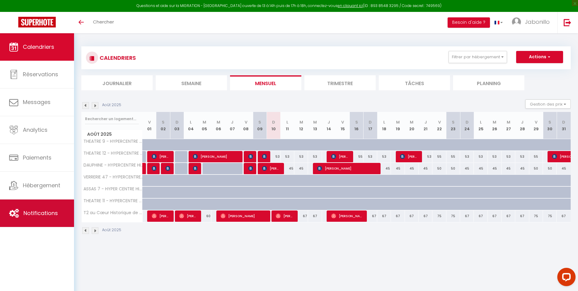
click at [37, 210] on span "Notifications" at bounding box center [40, 213] width 34 height 8
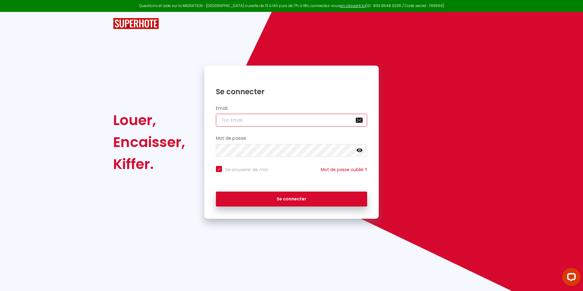
type input "invest@bee-host.fr"
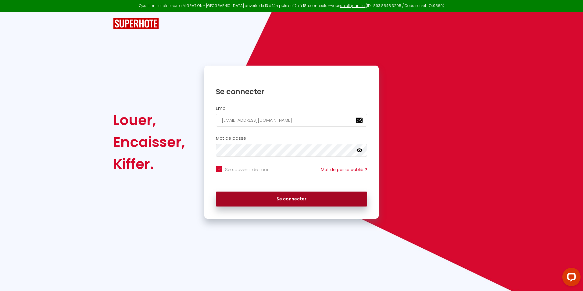
drag, startPoint x: 269, startPoint y: 205, endPoint x: 274, endPoint y: 203, distance: 5.3
click at [269, 205] on button "Se connecter" at bounding box center [291, 198] width 151 height 15
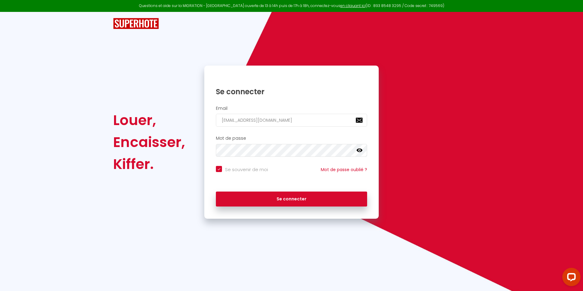
checkbox input "true"
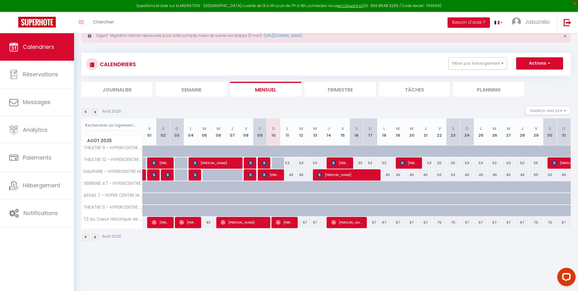
scroll to position [30, 0]
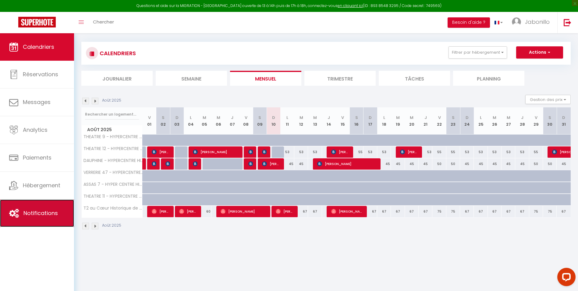
click at [40, 210] on span "Notifications" at bounding box center [40, 213] width 34 height 8
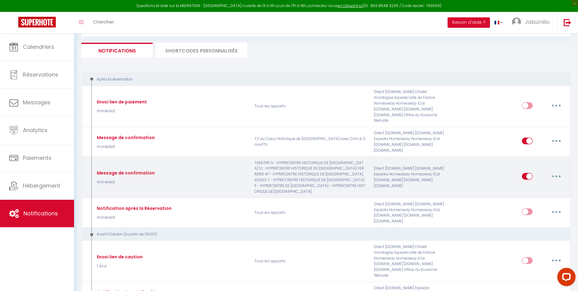
scroll to position [61, 0]
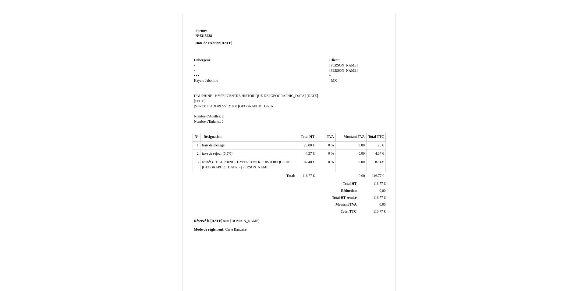
scroll to position [77, 0]
